Goal: Leave review/rating

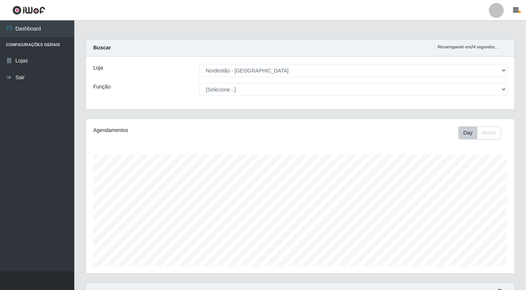
select select "454"
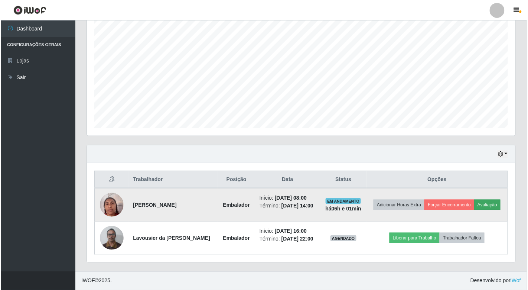
scroll to position [154, 428]
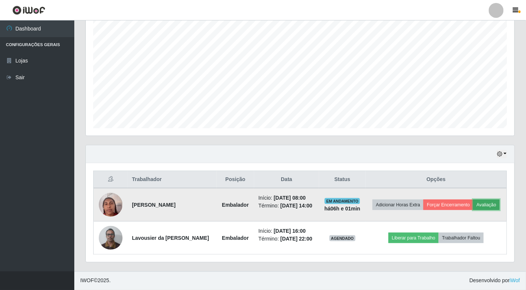
click at [486, 203] on button "Avaliação" at bounding box center [486, 204] width 26 height 10
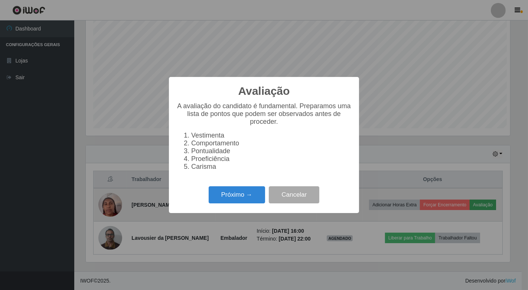
scroll to position [154, 424]
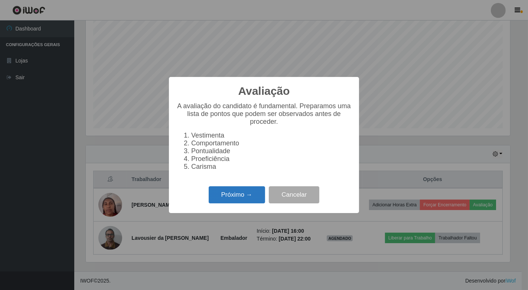
click at [231, 198] on button "Próximo →" at bounding box center [237, 194] width 56 height 17
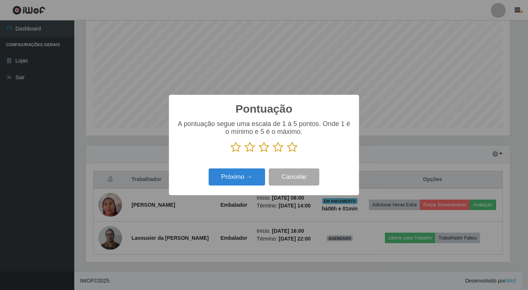
click at [290, 146] on icon at bounding box center [292, 146] width 10 height 11
click at [287, 153] on input "radio" at bounding box center [287, 153] width 0 height 0
click at [254, 175] on button "Próximo →" at bounding box center [237, 176] width 56 height 17
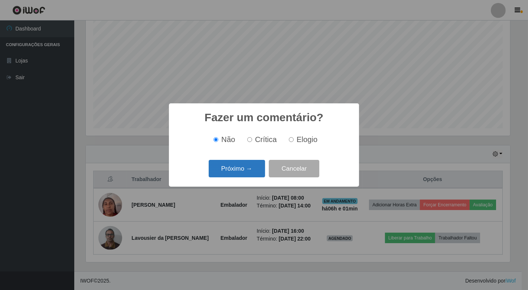
click at [246, 169] on button "Próximo →" at bounding box center [237, 168] width 56 height 17
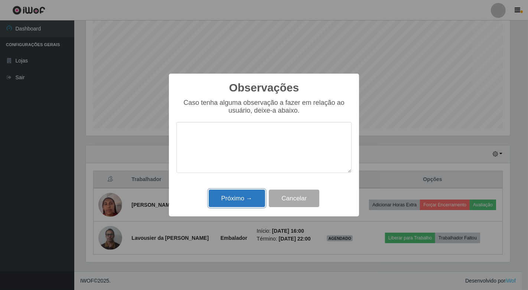
click at [242, 199] on button "Próximo →" at bounding box center [237, 197] width 56 height 17
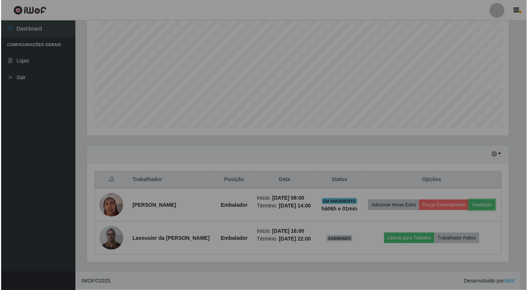
scroll to position [154, 428]
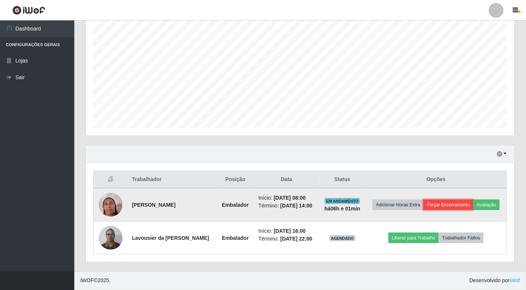
click at [444, 204] on button "Forçar Encerramento" at bounding box center [448, 204] width 50 height 10
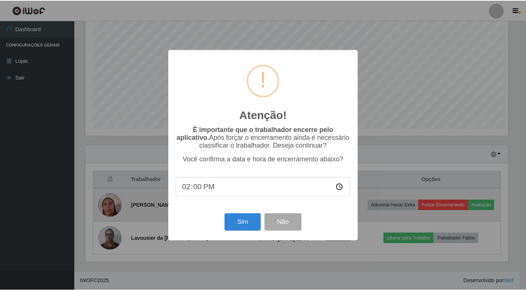
scroll to position [154, 424]
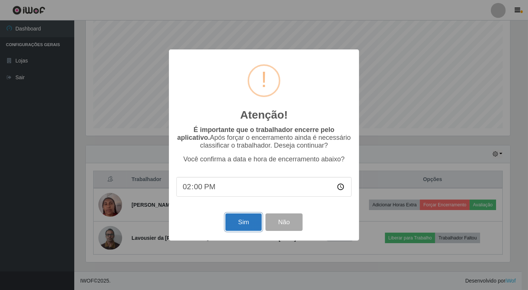
click at [242, 225] on button "Sim" at bounding box center [243, 221] width 36 height 17
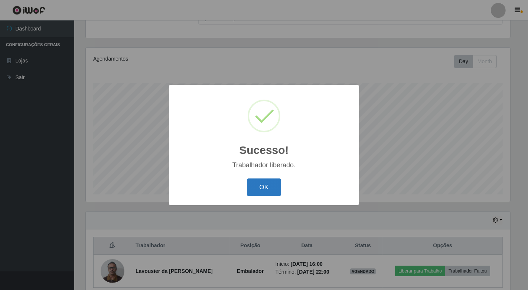
click at [265, 189] on button "OK" at bounding box center [264, 186] width 35 height 17
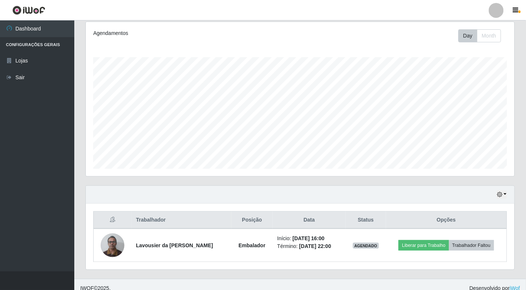
scroll to position [104, 0]
